Goal: Task Accomplishment & Management: Use online tool/utility

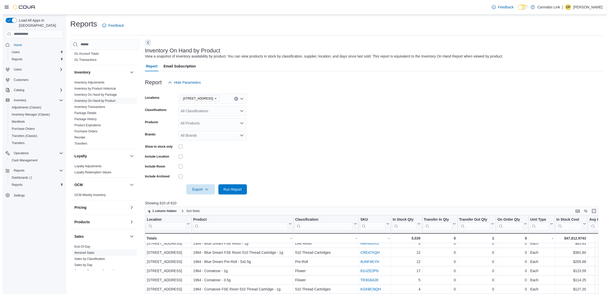
scroll to position [191, 0]
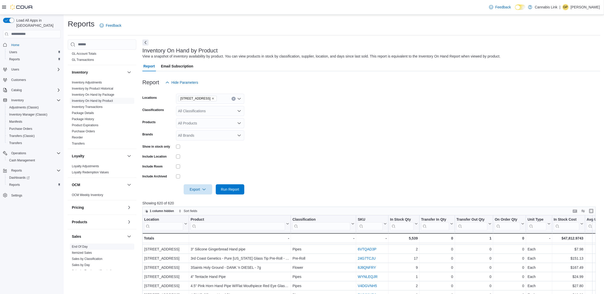
click at [87, 245] on link "End Of Day" at bounding box center [80, 247] width 16 height 4
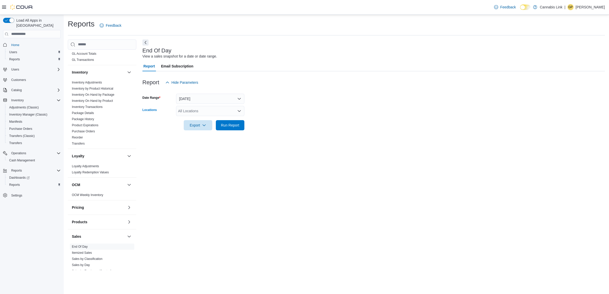
click at [192, 115] on div "All Locations" at bounding box center [210, 111] width 68 height 10
click at [191, 158] on span "[STREET_ADDRESS]" at bounding box center [204, 156] width 35 height 5
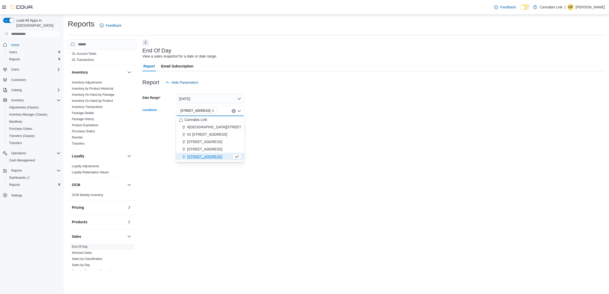
click at [308, 124] on form "Date Range [DATE] Locations [STREET_ADDRESS] Combo box. Selected. [STREET_ADDRE…" at bounding box center [373, 109] width 462 height 43
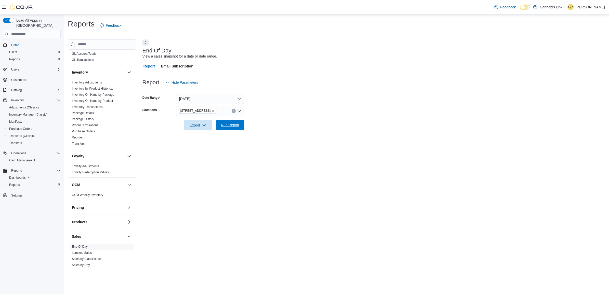
click at [240, 125] on button "Run Report" at bounding box center [230, 125] width 29 height 10
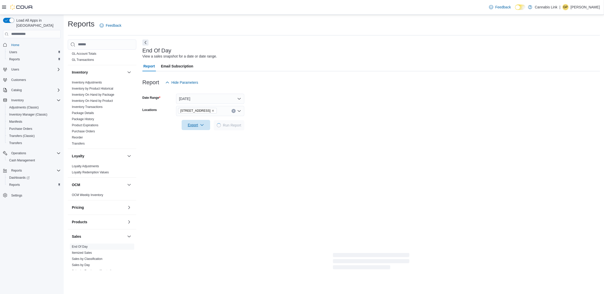
click at [197, 124] on span "Export" at bounding box center [196, 125] width 22 height 10
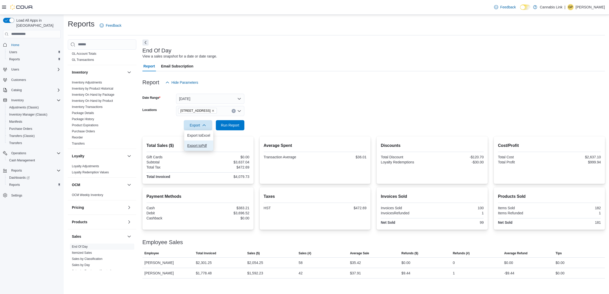
click at [196, 144] on span "Export to Pdf" at bounding box center [198, 146] width 23 height 4
